Goal: Task Accomplishment & Management: Manage account settings

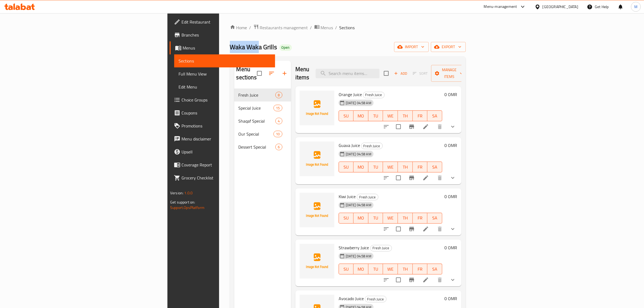
drag, startPoint x: 119, startPoint y: 47, endPoint x: 148, endPoint y: 48, distance: 29.2
click at [230, 48] on span "Waka Waka Grills" at bounding box center [253, 47] width 47 height 12
copy span "Waka Wak"
click at [230, 45] on span "Waka Waka Grills" at bounding box center [253, 47] width 47 height 12
click at [230, 47] on span "Waka Waka Grills" at bounding box center [253, 47] width 47 height 12
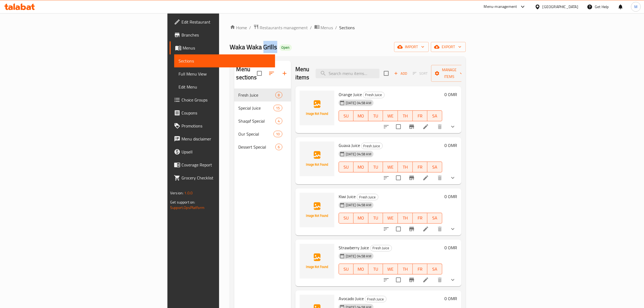
click at [230, 47] on span "Waka Waka Grills" at bounding box center [253, 47] width 47 height 12
copy span "Waka Waka Grills"
click at [314, 58] on div "Menu sections Fresh Juice 8 Special Juice 15 Shaqaf Special 4 Our Special 10 De…" at bounding box center [348, 214] width 236 height 317
click at [424, 50] on span "import" at bounding box center [411, 47] width 26 height 7
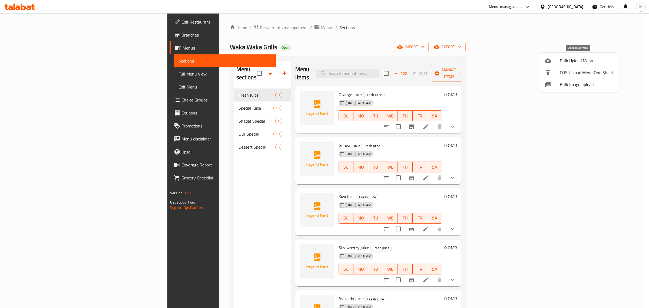
click at [574, 62] on span "Bulk Upload Menu" at bounding box center [587, 60] width 54 height 6
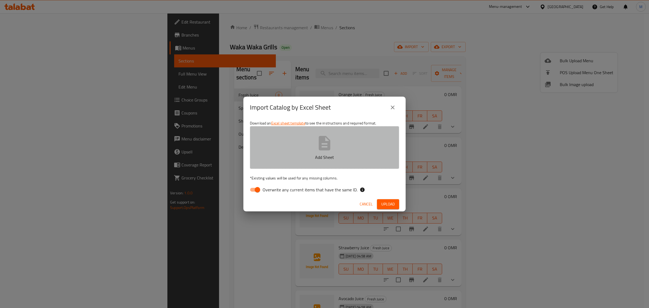
click at [320, 146] on icon "button" at bounding box center [325, 143] width 12 height 14
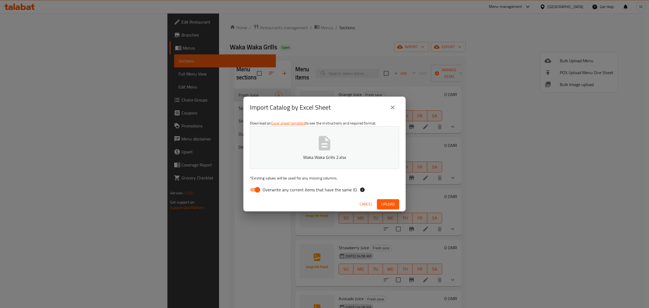
click at [260, 190] on input "Overwrite any current items that have the same ID." at bounding box center [257, 190] width 31 height 10
checkbox input "false"
click at [390, 204] on span "Upload" at bounding box center [388, 204] width 14 height 7
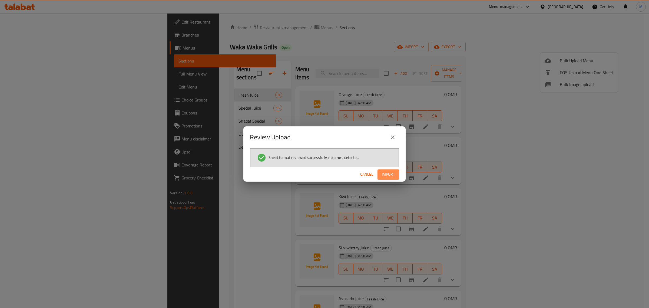
click at [384, 176] on span "Import" at bounding box center [388, 174] width 13 height 7
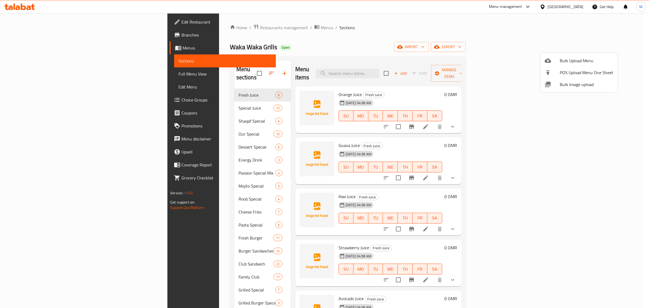
click at [326, 65] on div at bounding box center [324, 154] width 649 height 308
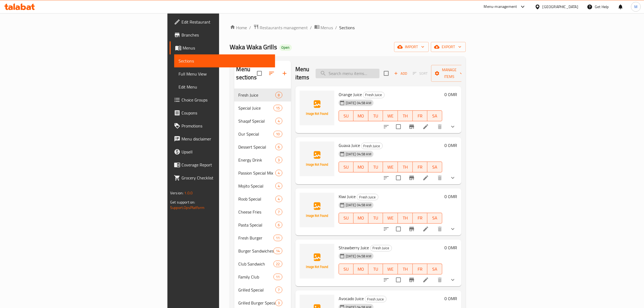
click at [380, 69] on input "search" at bounding box center [348, 73] width 64 height 9
paste input "Double Zinger Burger Sandwich"
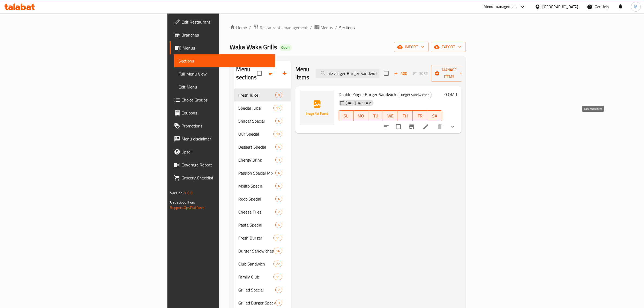
type input "Double Zinger Burger Sandwich"
click at [429, 123] on icon at bounding box center [426, 126] width 6 height 6
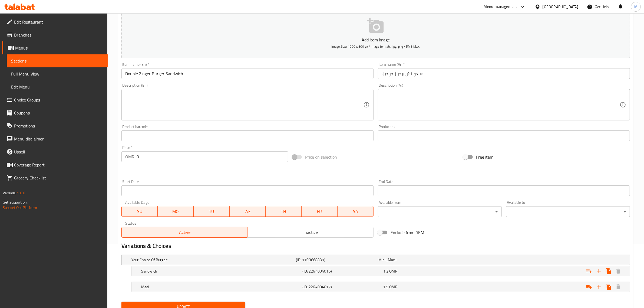
scroll to position [87, 0]
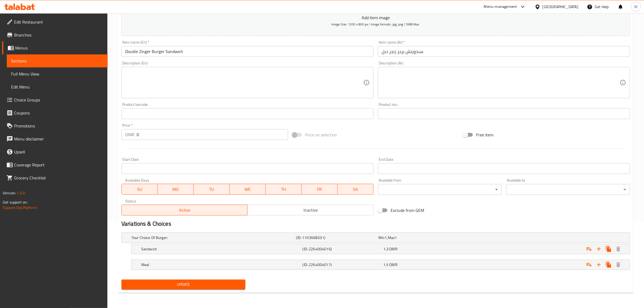
click at [287, 212] on span "Inactive" at bounding box center [311, 210] width 122 height 8
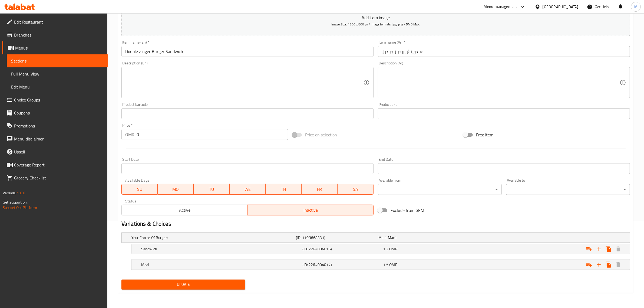
click at [236, 282] on span "Update" at bounding box center [183, 284] width 115 height 7
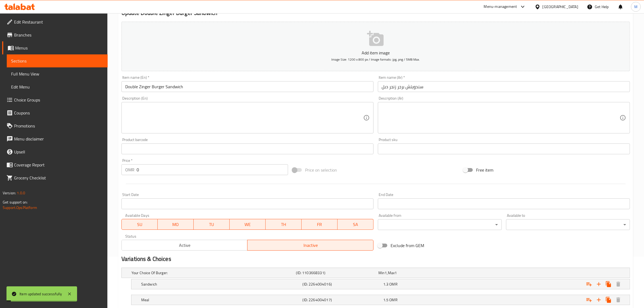
scroll to position [0, 0]
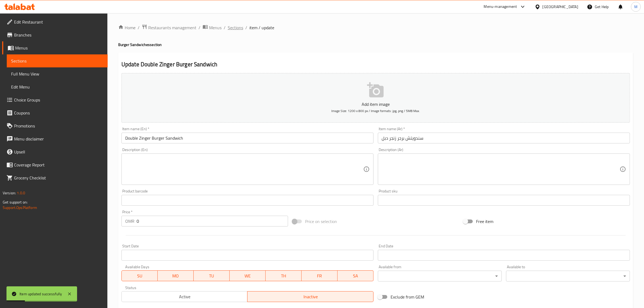
click at [239, 29] on span "Sections" at bounding box center [235, 27] width 15 height 6
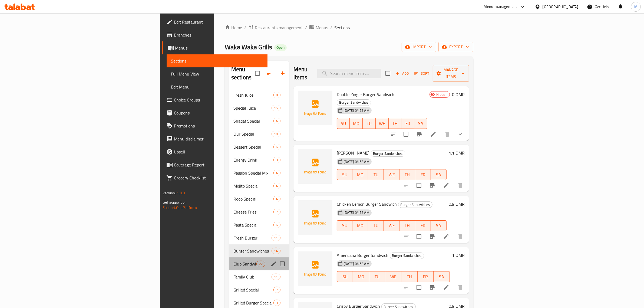
click at [229, 257] on div "Club Sandwich 22" at bounding box center [259, 263] width 60 height 13
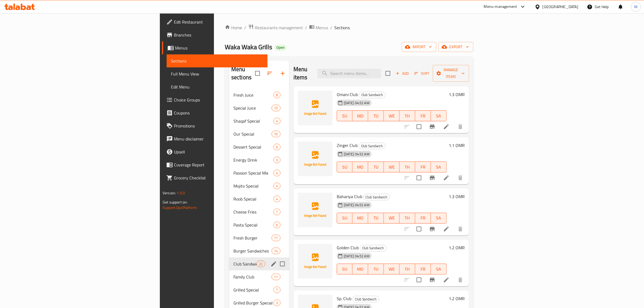
scroll to position [535, 0]
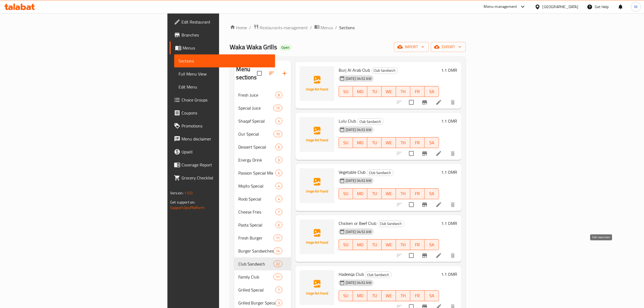
click at [441, 253] on icon at bounding box center [438, 255] width 5 height 5
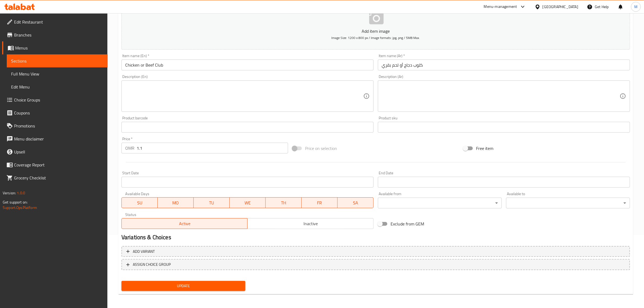
scroll to position [73, 0]
click at [227, 262] on span "ASSIGN CHOICE GROUP" at bounding box center [375, 264] width 499 height 7
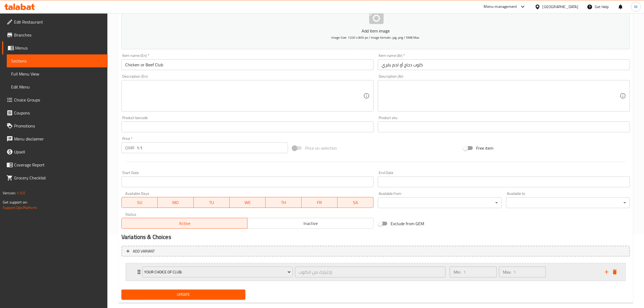
click at [551, 270] on div "Min: 1 ​ Max: 1 ​" at bounding box center [524, 271] width 155 height 17
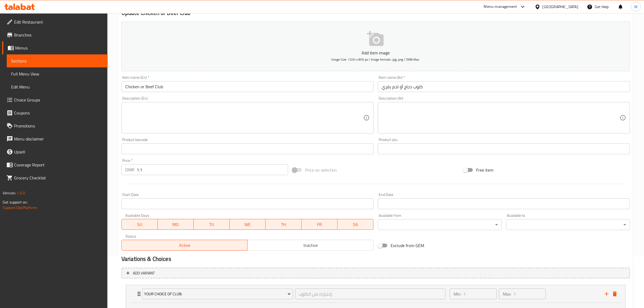
scroll to position [131, 0]
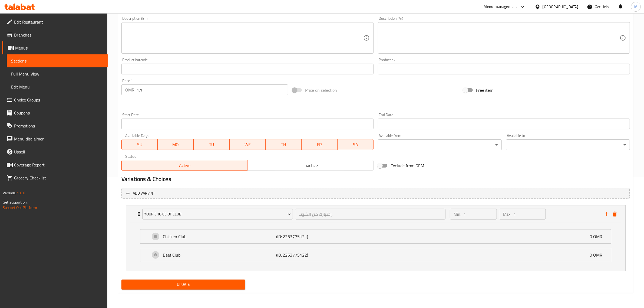
click at [190, 280] on button "Update" at bounding box center [183, 284] width 124 height 10
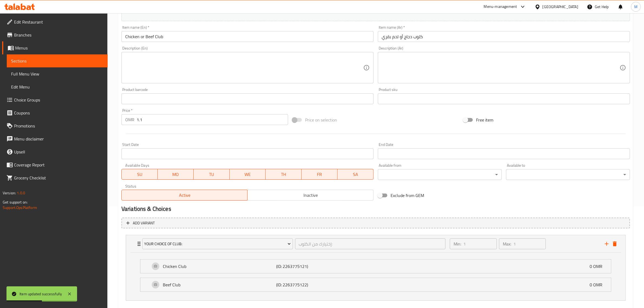
scroll to position [0, 0]
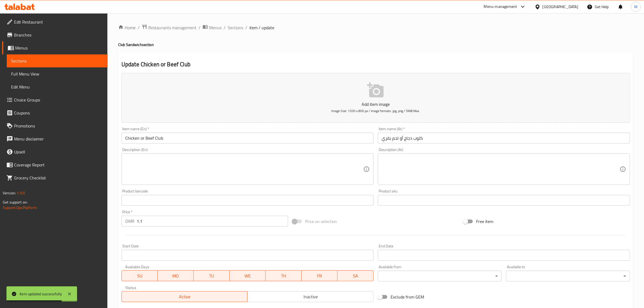
click at [248, 46] on h4 "Club Sandwich section" at bounding box center [375, 44] width 515 height 5
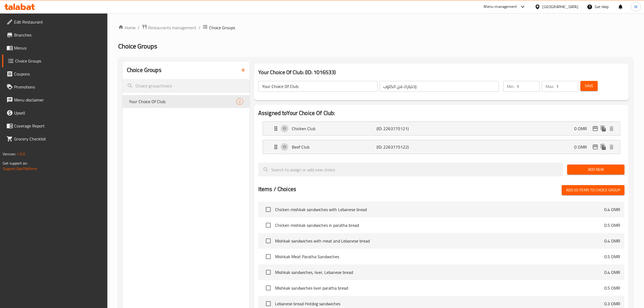
click at [217, 118] on div "Choice Groups Your Choice Of Club: 2" at bounding box center [186, 244] width 127 height 367
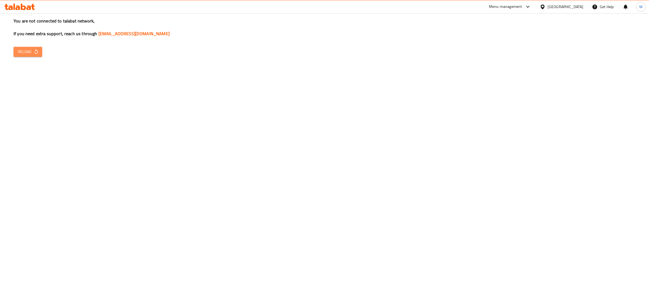
click at [20, 52] on span "Reload" at bounding box center [28, 51] width 20 height 7
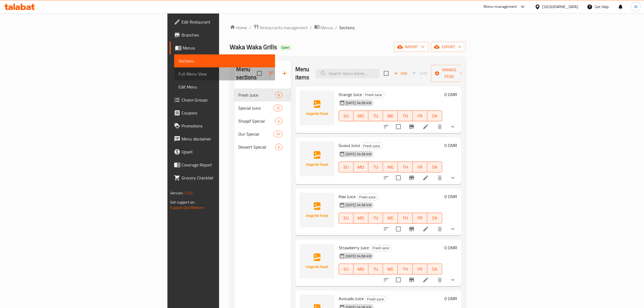
click at [179, 76] on span "Full Menu View" at bounding box center [225, 74] width 92 height 6
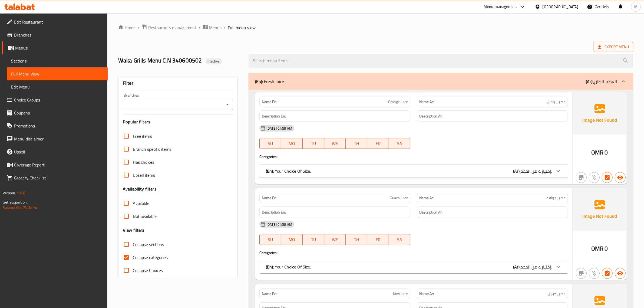
click at [599, 48] on icon at bounding box center [599, 46] width 5 height 5
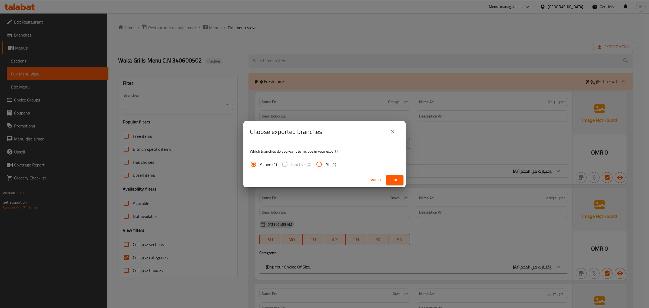
click at [395, 179] on span "Ok" at bounding box center [395, 180] width 9 height 7
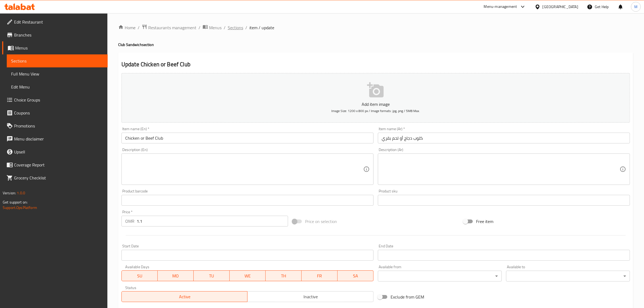
click at [242, 30] on span "Sections" at bounding box center [235, 27] width 15 height 6
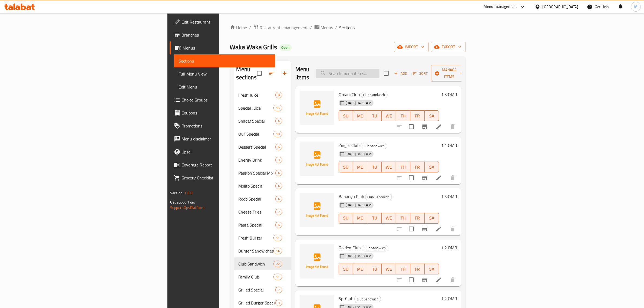
click at [380, 71] on input "search" at bounding box center [348, 73] width 64 height 9
paste input "French Zinger Combo"
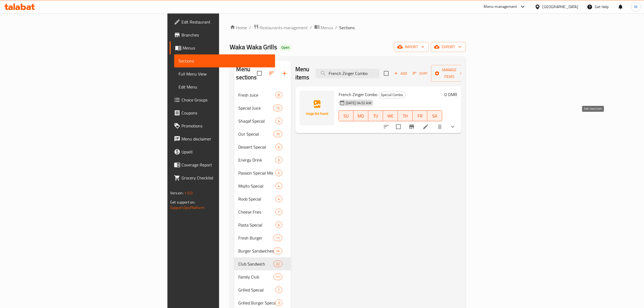
type input "French Zinger Combo"
click at [429, 123] on icon at bounding box center [426, 126] width 6 height 6
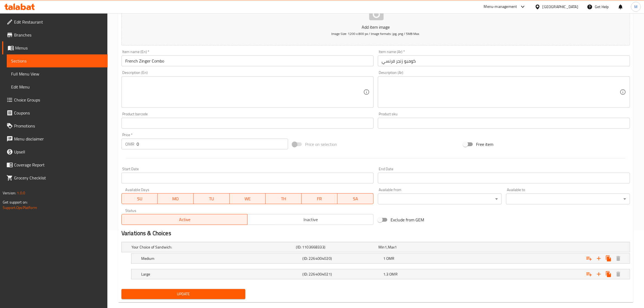
scroll to position [87, 0]
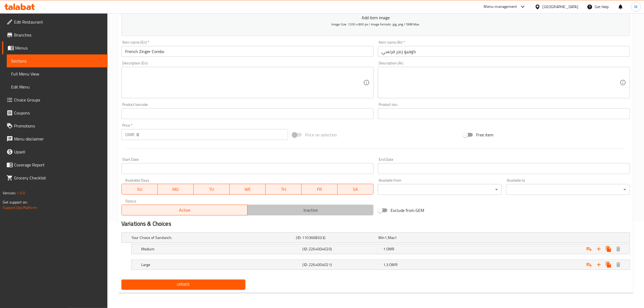
click at [302, 206] on span "Inactive" at bounding box center [311, 210] width 122 height 8
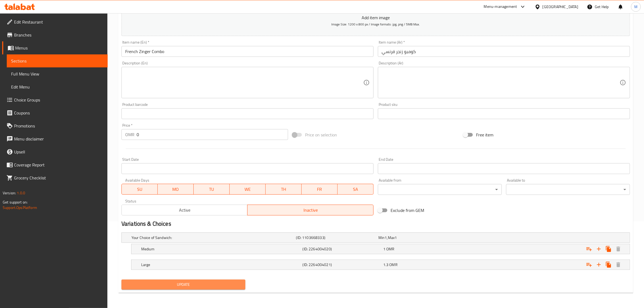
click at [212, 285] on span "Update" at bounding box center [183, 284] width 115 height 7
click at [200, 284] on span "Update" at bounding box center [183, 284] width 115 height 7
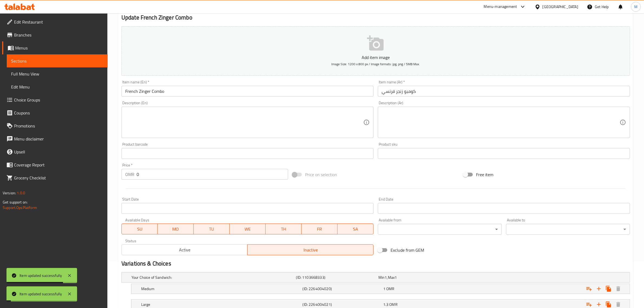
scroll to position [0, 0]
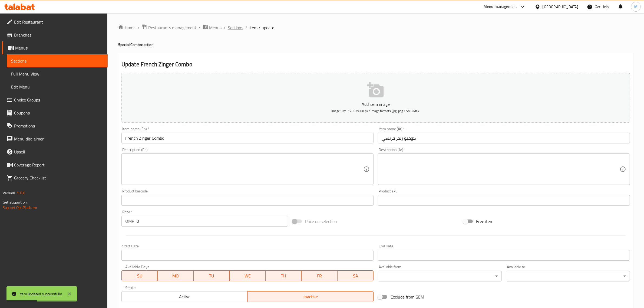
click at [238, 28] on span "Sections" at bounding box center [235, 27] width 15 height 6
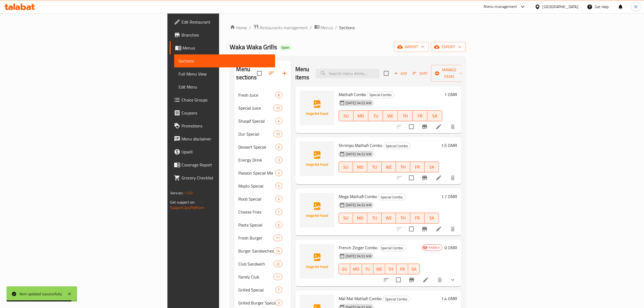
scroll to position [34, 0]
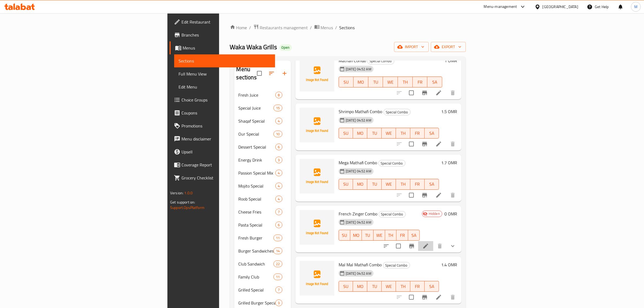
click at [433, 241] on li at bounding box center [425, 246] width 15 height 10
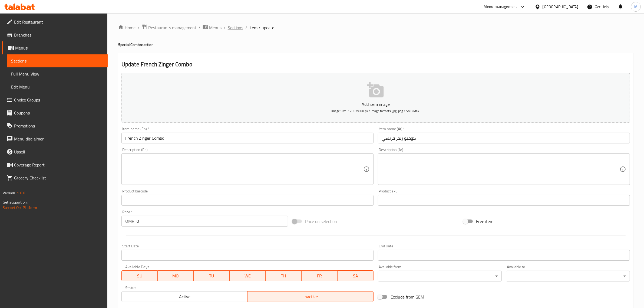
click at [233, 30] on span "Sections" at bounding box center [235, 27] width 15 height 6
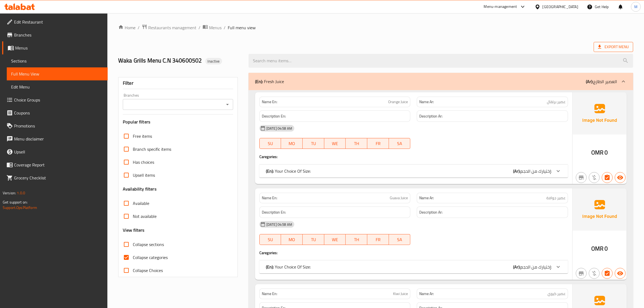
click at [605, 45] on span "Export Menu" at bounding box center [613, 47] width 31 height 7
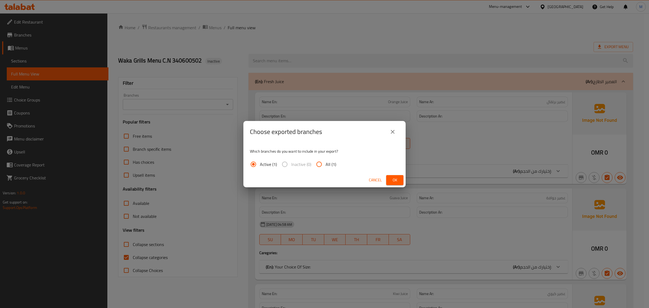
click at [399, 179] on span "Ok" at bounding box center [395, 180] width 9 height 7
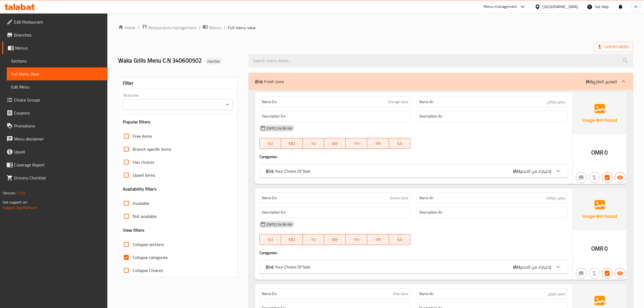
click at [182, 65] on h2 "Waka Grills Menu C.N 340600502 Inactive" at bounding box center [180, 61] width 124 height 8
copy h2 "Waka Grills Menu C.N 340600502"
